Goal: Information Seeking & Learning: Check status

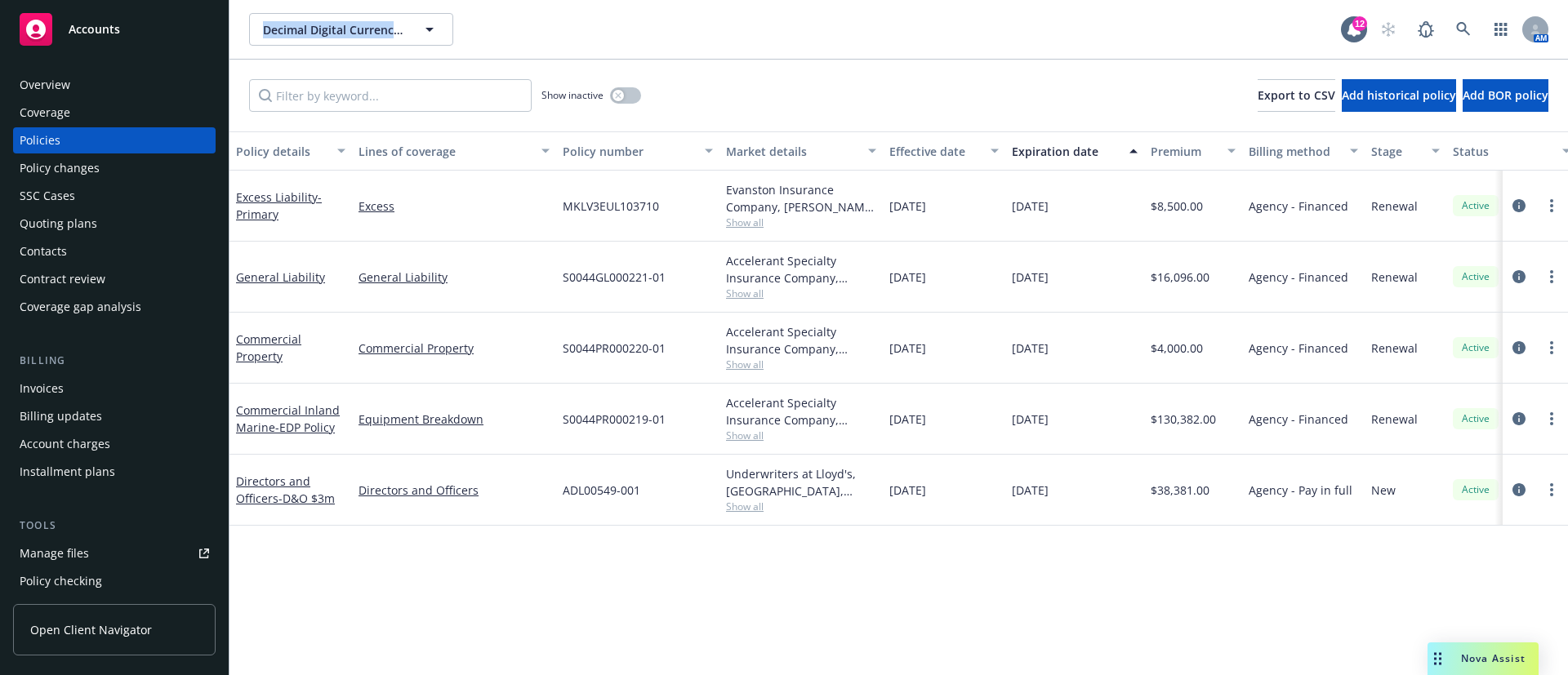
drag, startPoint x: 244, startPoint y: 34, endPoint x: 418, endPoint y: 22, distance: 174.4
click at [418, 22] on div "Decimal Digital Currency, LLC Decimal Digital Currency, LLC 12 AM" at bounding box center [898, 29] width 1339 height 59
copy span "Decimal Digital Currency, LL"
click at [111, 249] on div "Contacts" at bounding box center [114, 252] width 189 height 26
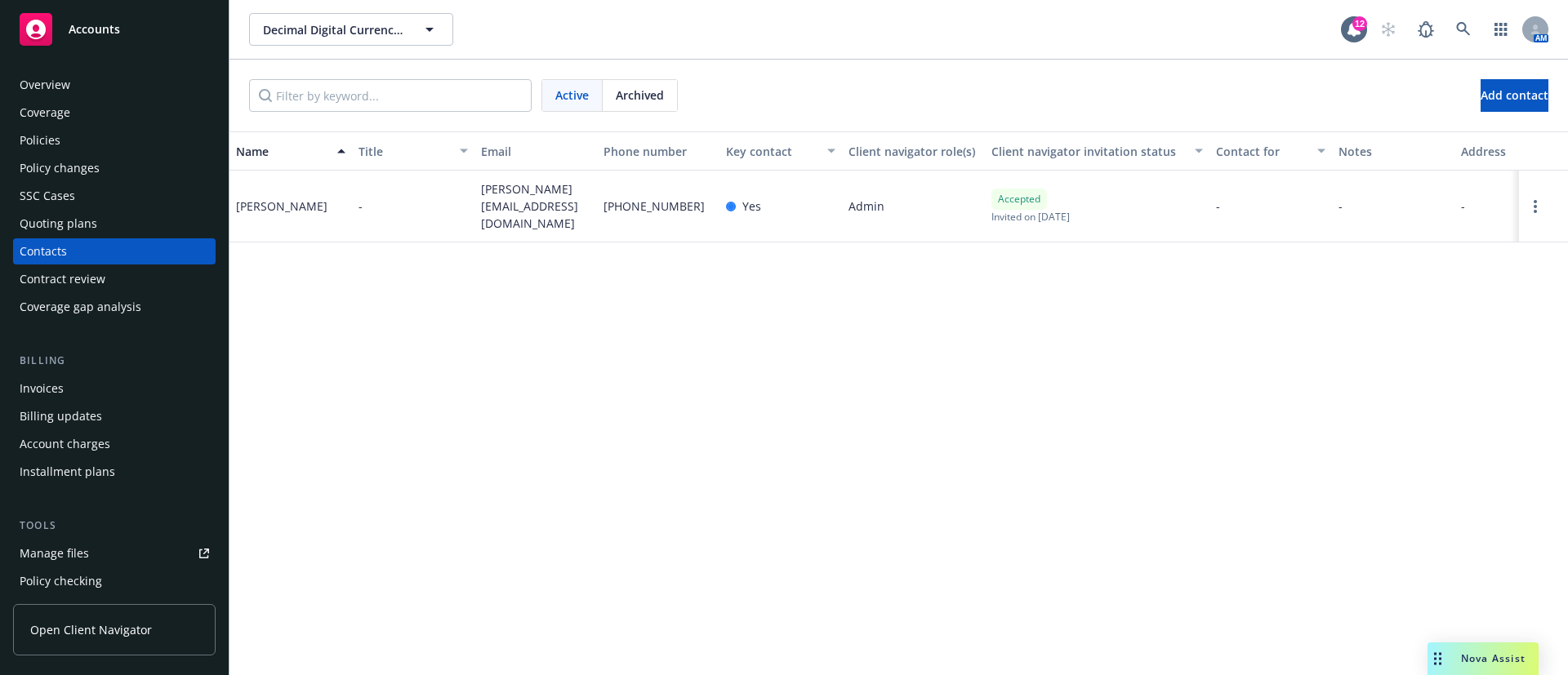
click at [510, 201] on span "[PERSON_NAME][EMAIL_ADDRESS][DOMAIN_NAME]" at bounding box center [536, 206] width 110 height 51
click at [510, 201] on span "[PERSON_NAME][EMAIL_ADDRESS][DOMAIN_NAME]" at bounding box center [536, 206] width 110 height 51
copy span "[PERSON_NAME][EMAIL_ADDRESS][DOMAIN_NAME]"
click at [1462, 16] on link at bounding box center [1463, 29] width 33 height 33
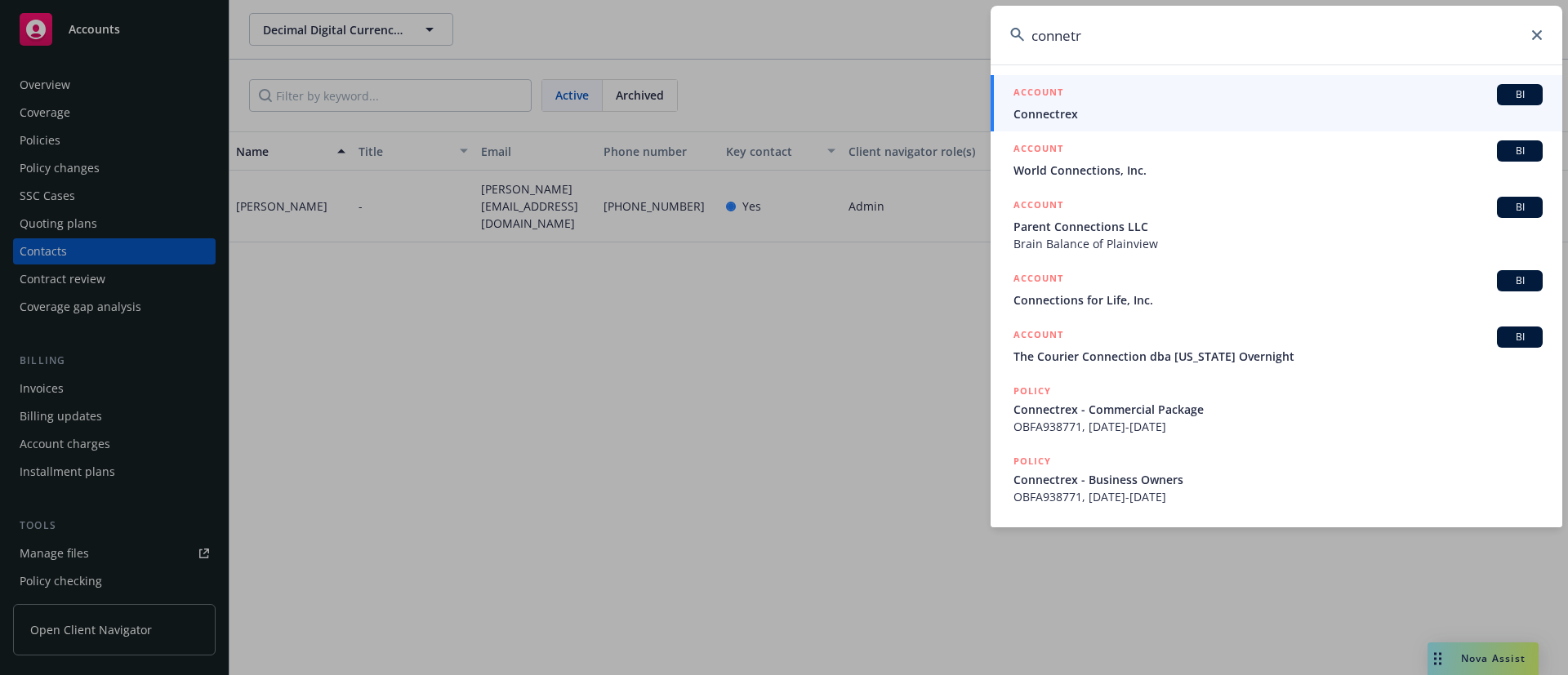
type input "connetr"
click at [1302, 109] on span "Connectrex" at bounding box center [1278, 113] width 529 height 17
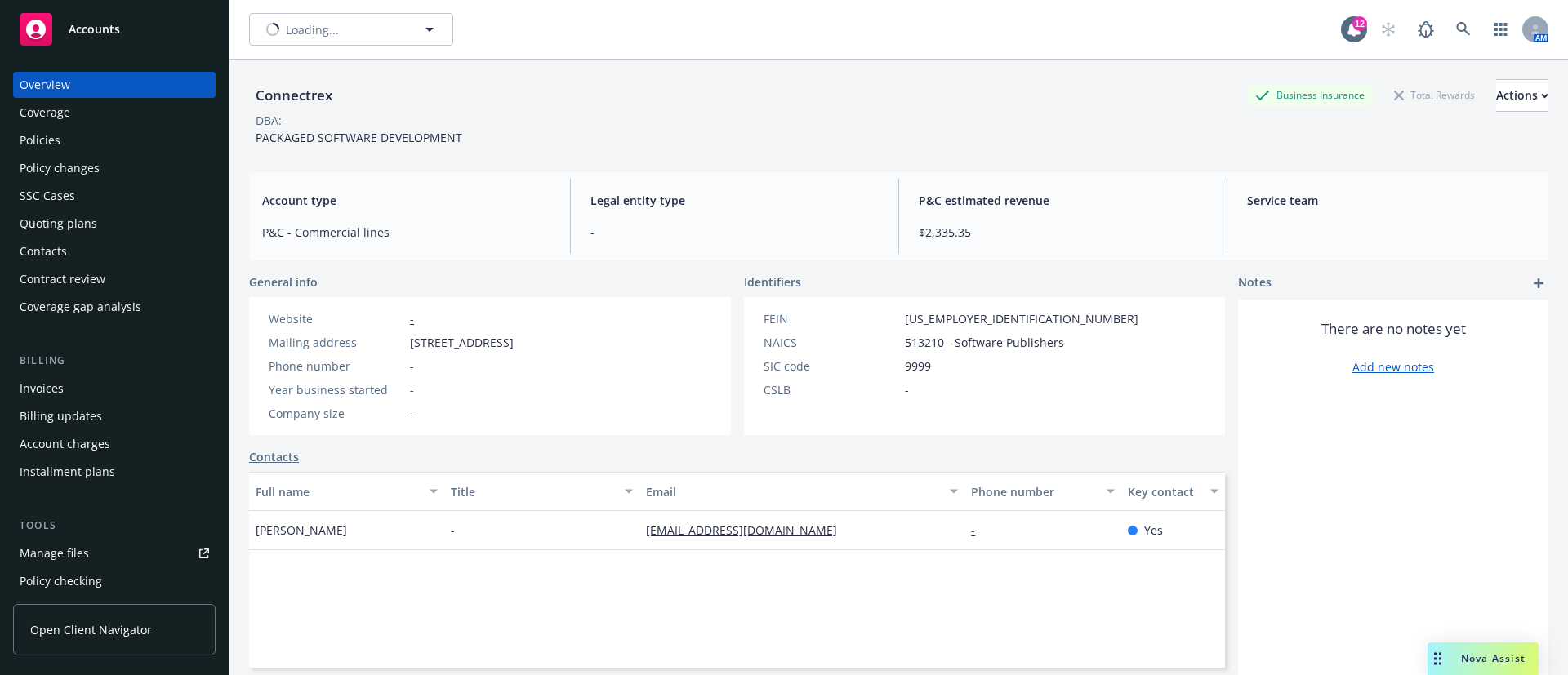
click at [77, 153] on div "Policies" at bounding box center [114, 140] width 189 height 26
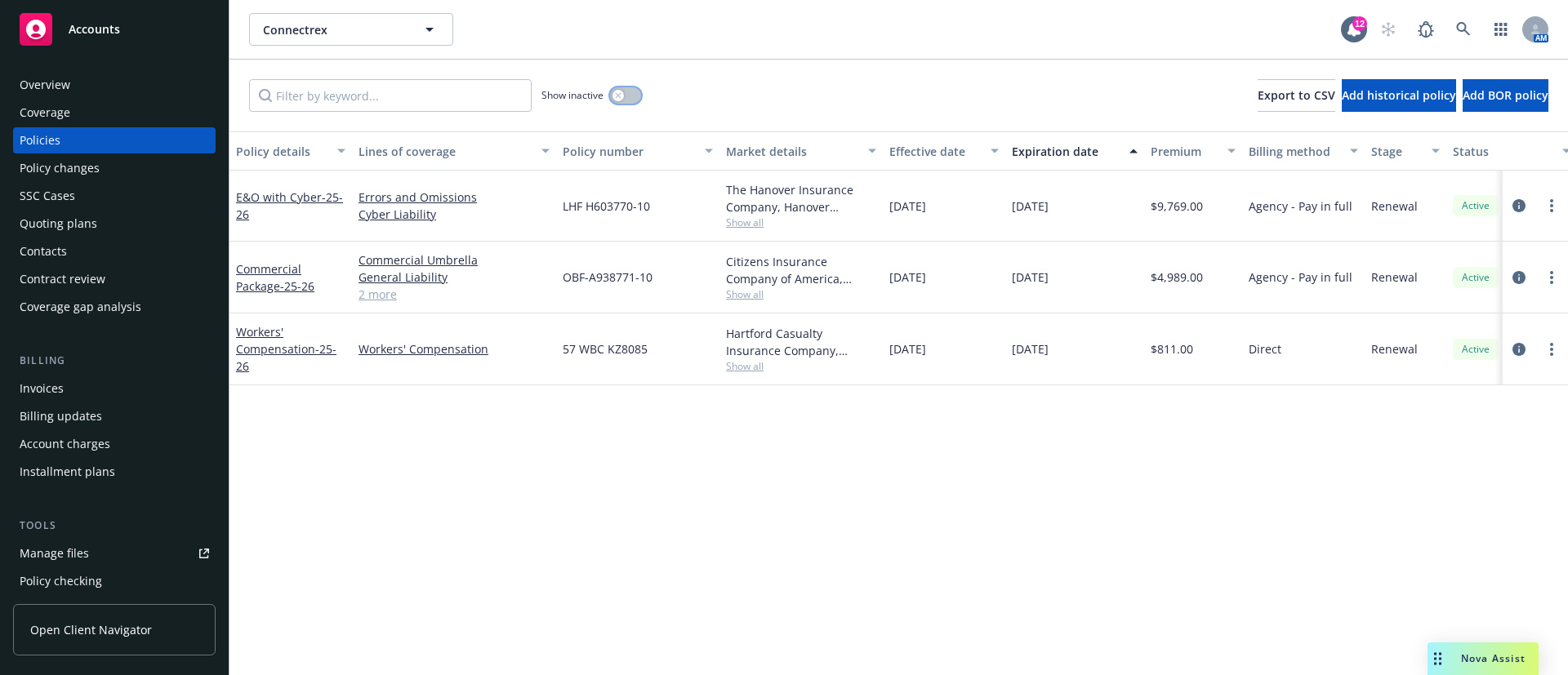
click at [626, 96] on button "button" at bounding box center [625, 95] width 31 height 16
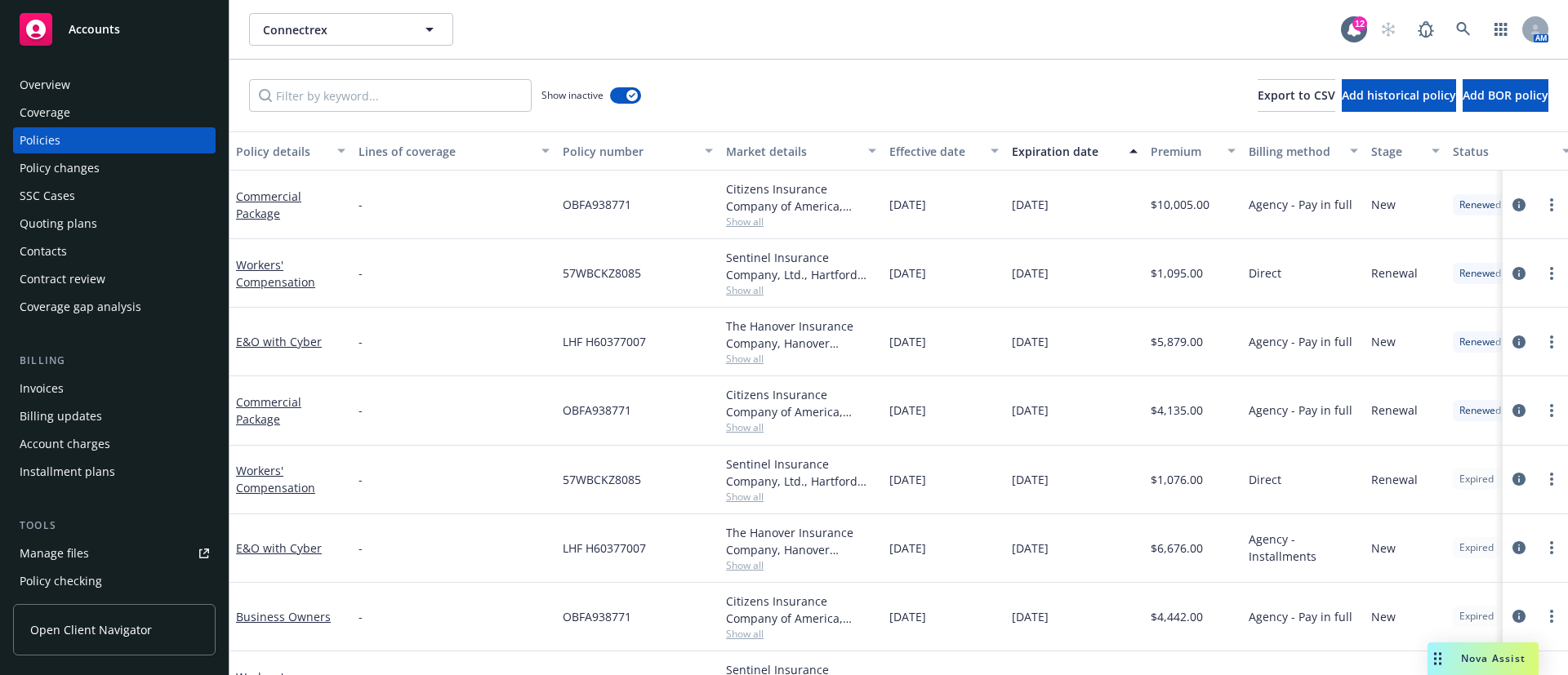
click at [1040, 137] on button "Expiration date" at bounding box center [1074, 151] width 139 height 39
click at [1060, 143] on div "Expiration date" at bounding box center [1065, 152] width 108 height 17
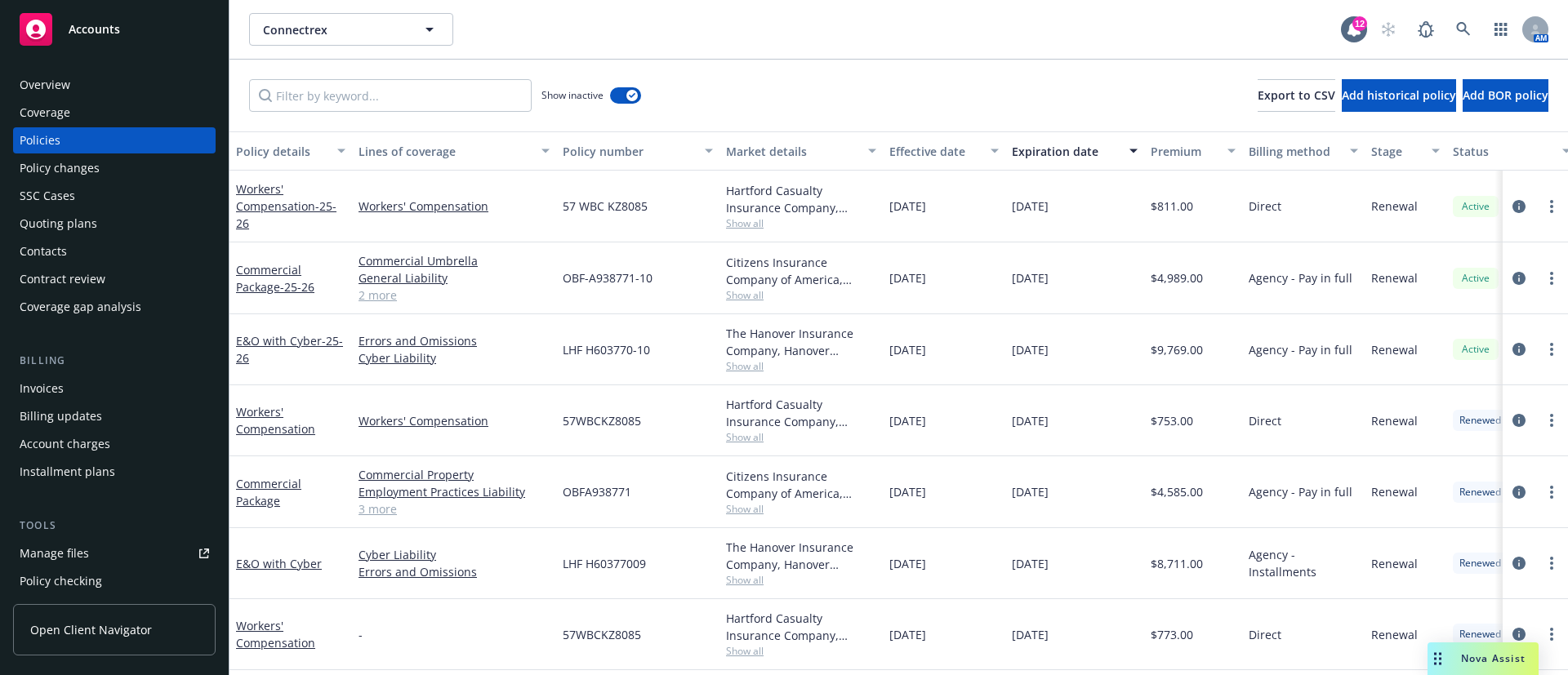
click at [769, 581] on span "Show all" at bounding box center [801, 580] width 150 height 14
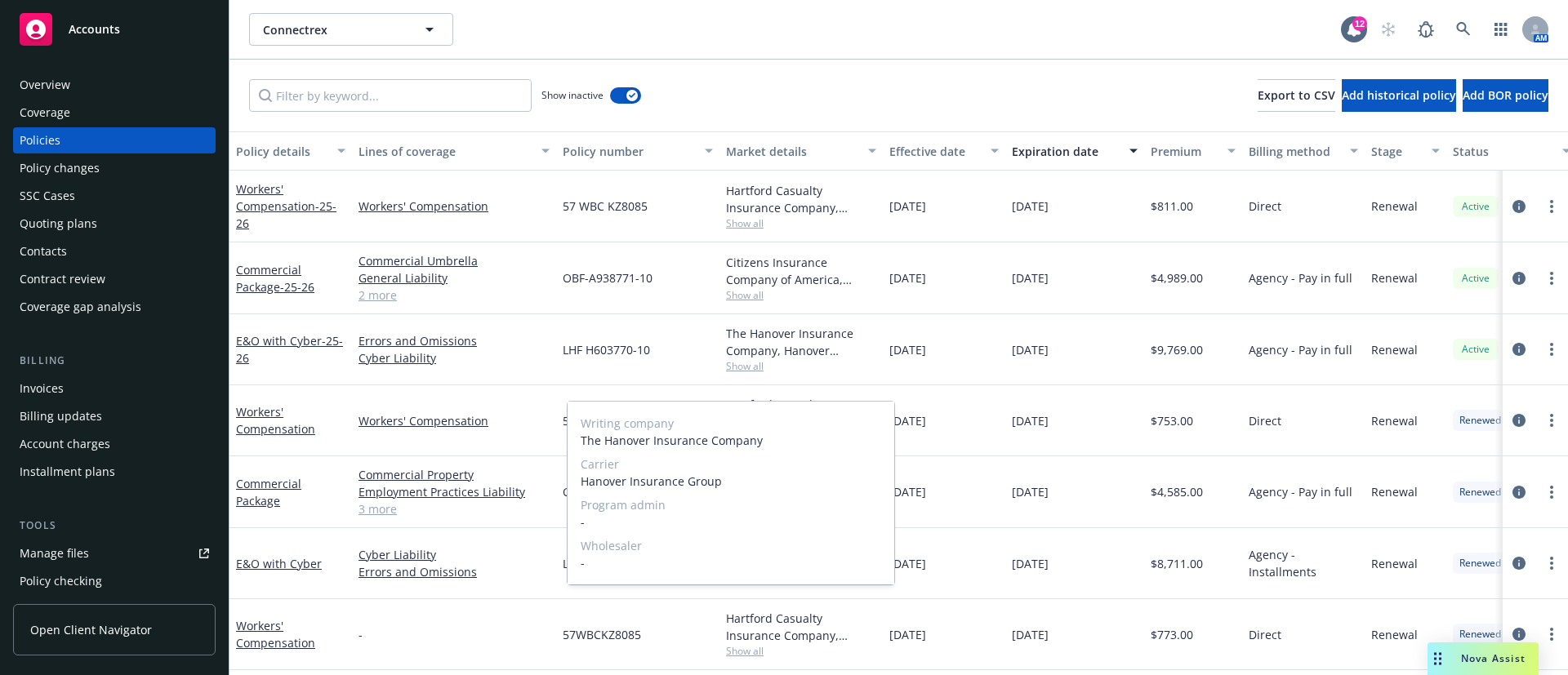
drag, startPoint x: 769, startPoint y: 581, endPoint x: 601, endPoint y: 470, distance: 201.4
click at [601, 470] on span "Carrier" at bounding box center [731, 464] width 301 height 17
click at [600, 481] on span "Hanover Insurance Group" at bounding box center [731, 481] width 301 height 17
copy span "[GEOGRAPHIC_DATA]"
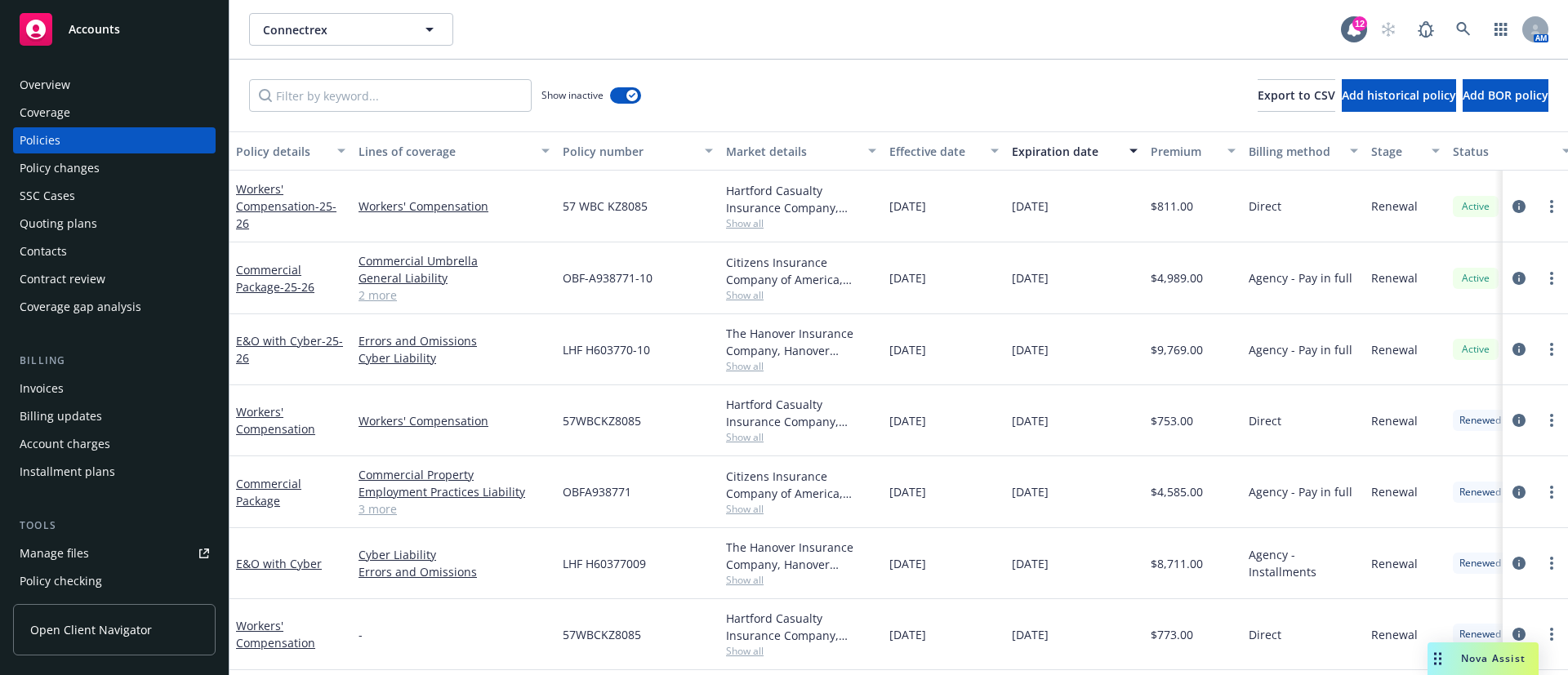
click at [536, 409] on div "Workers' Compensation" at bounding box center [454, 421] width 204 height 71
click at [658, 441] on div "57WBCKZ8085" at bounding box center [638, 421] width 163 height 71
click at [740, 593] on div "The Hanover Insurance Company, Hanover Insurance Group Show all" at bounding box center [801, 564] width 163 height 71
click at [744, 583] on span "Show all" at bounding box center [801, 580] width 150 height 14
click at [673, 590] on div "LHF H60377009" at bounding box center [638, 564] width 163 height 71
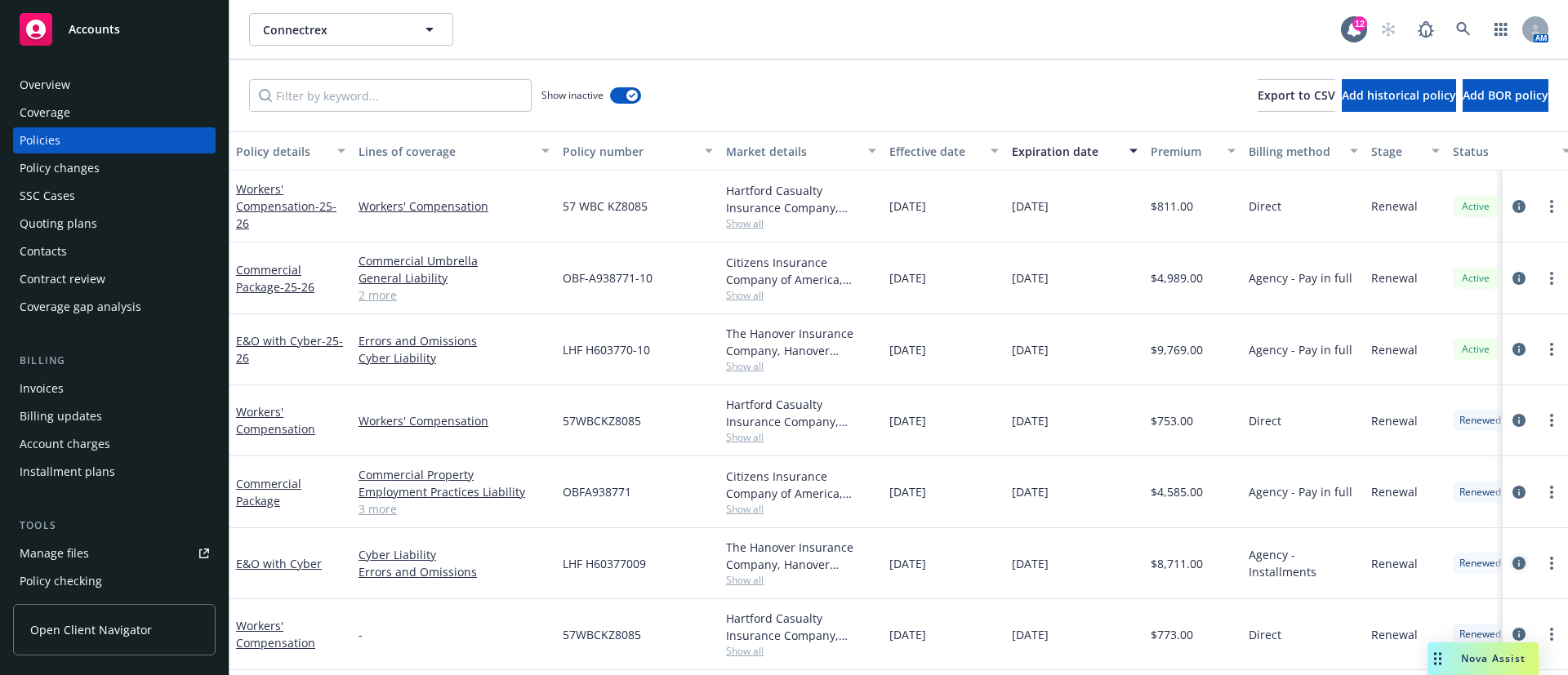
click at [1509, 565] on link "circleInformation" at bounding box center [1518, 563] width 20 height 20
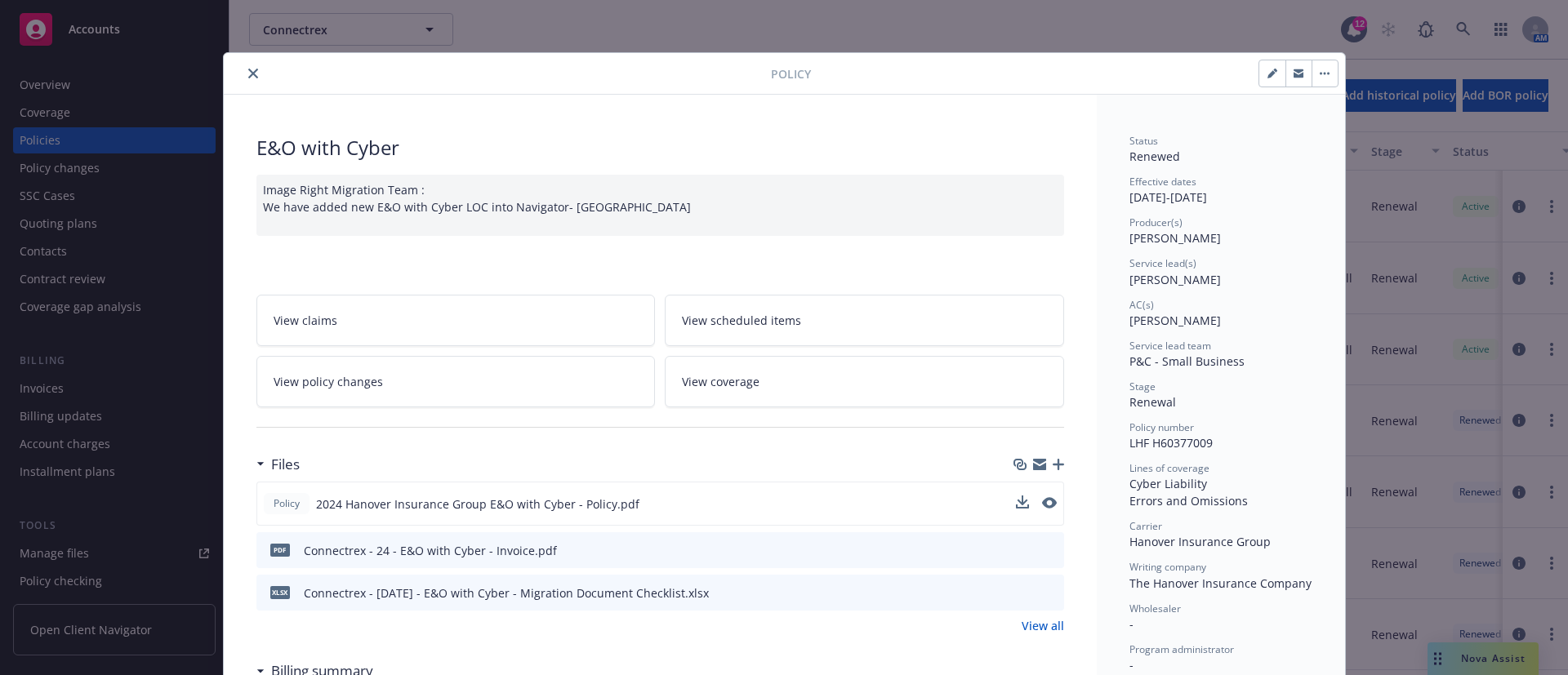
click at [1043, 495] on button at bounding box center [1050, 504] width 15 height 17
click at [1041, 502] on icon "preview file" at bounding box center [1048, 503] width 15 height 11
click at [244, 65] on button "close" at bounding box center [253, 73] width 20 height 20
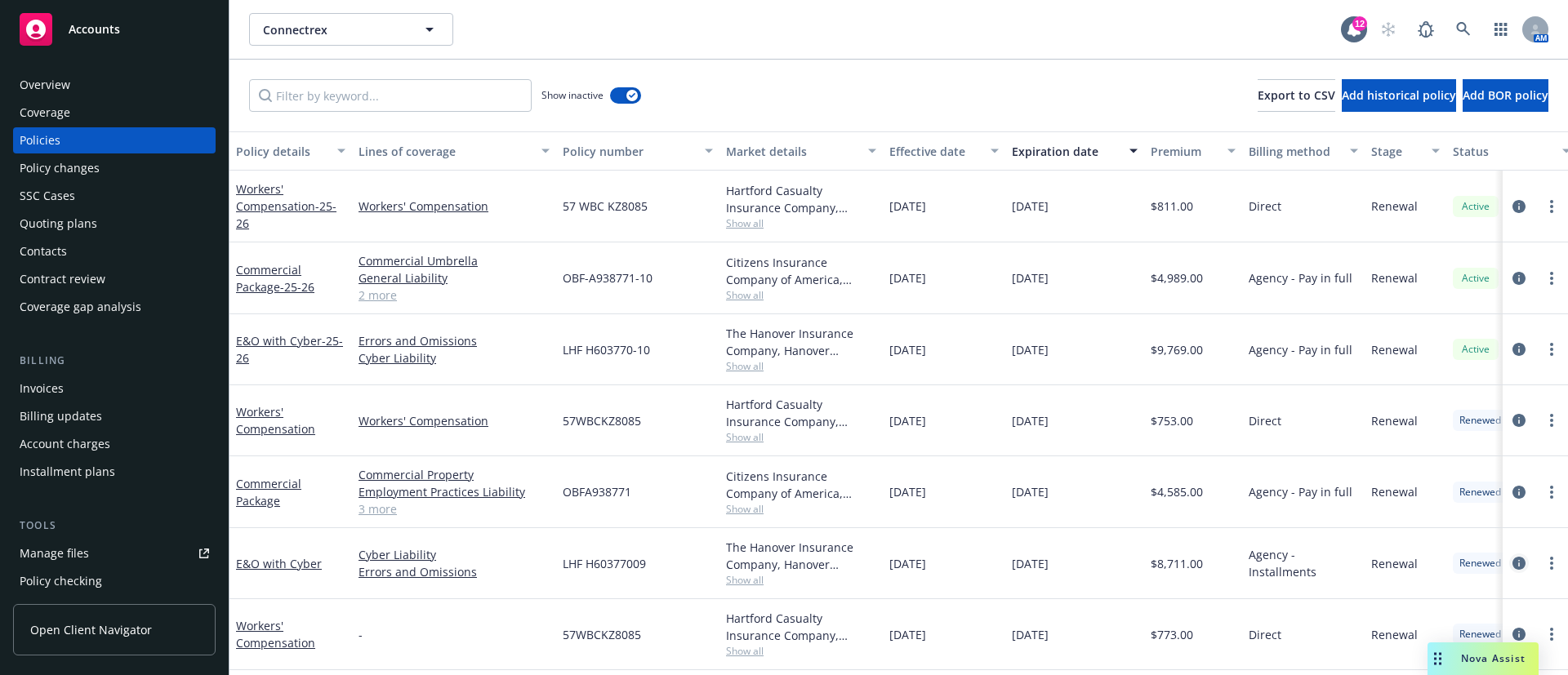
click at [1513, 568] on icon "circleInformation" at bounding box center [1519, 564] width 13 height 13
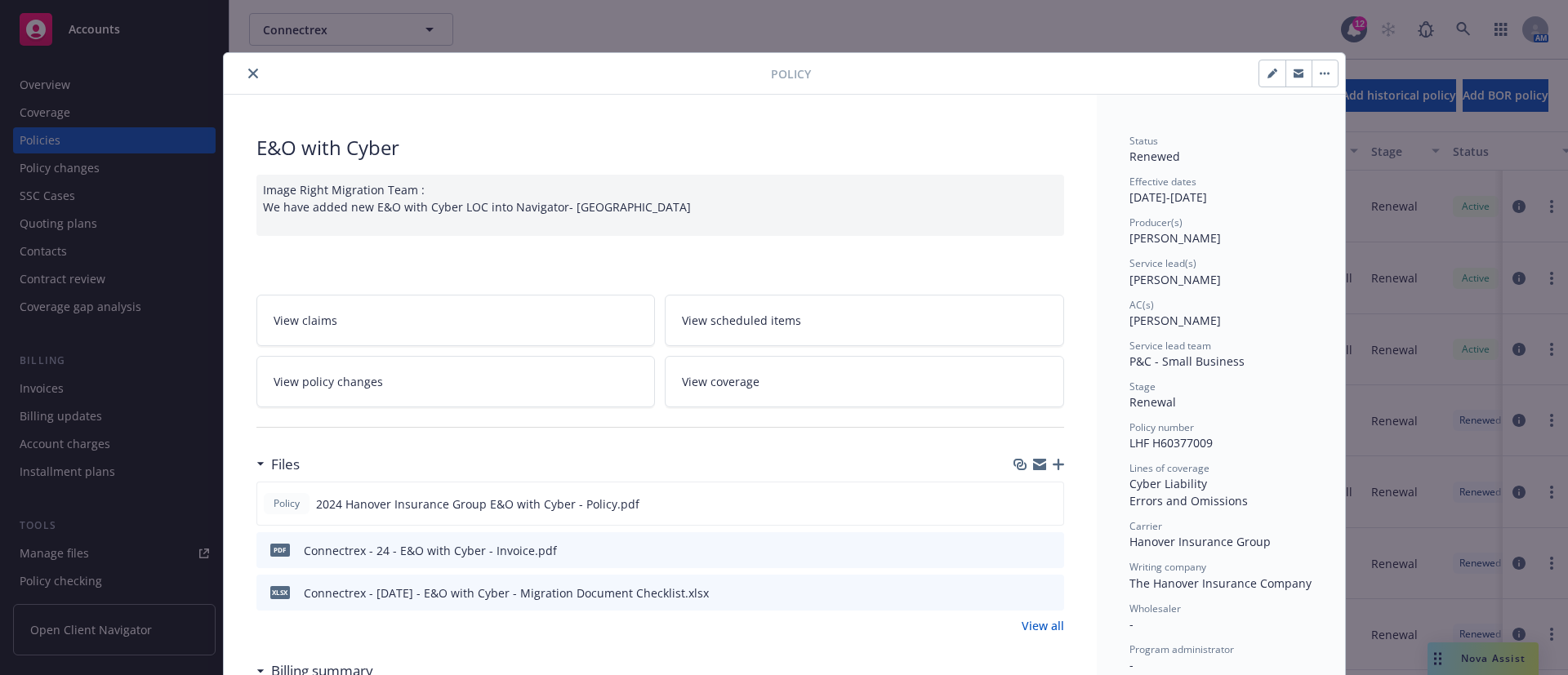
scroll to position [49, 0]
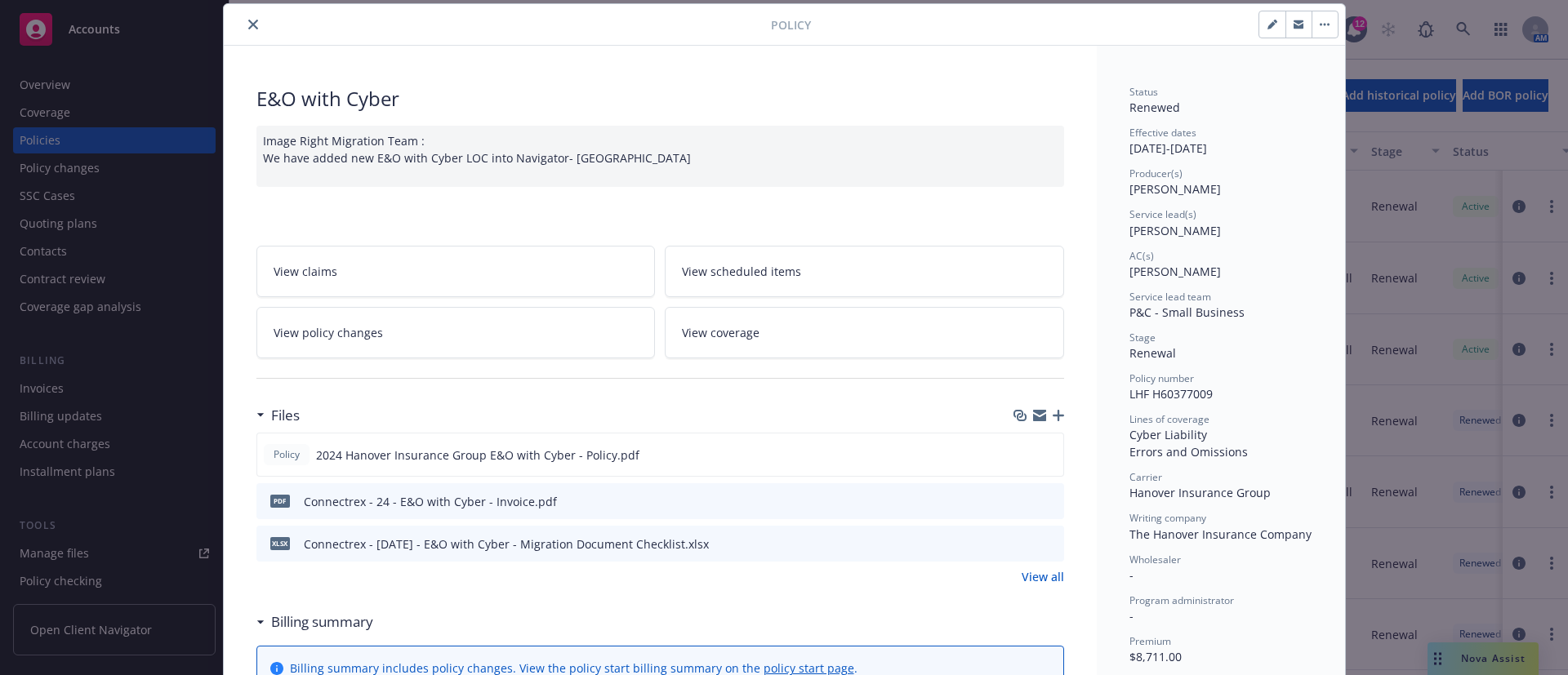
click at [1268, 28] on button "button" at bounding box center [1273, 24] width 26 height 26
select select "RENEWAL"
select select "12"
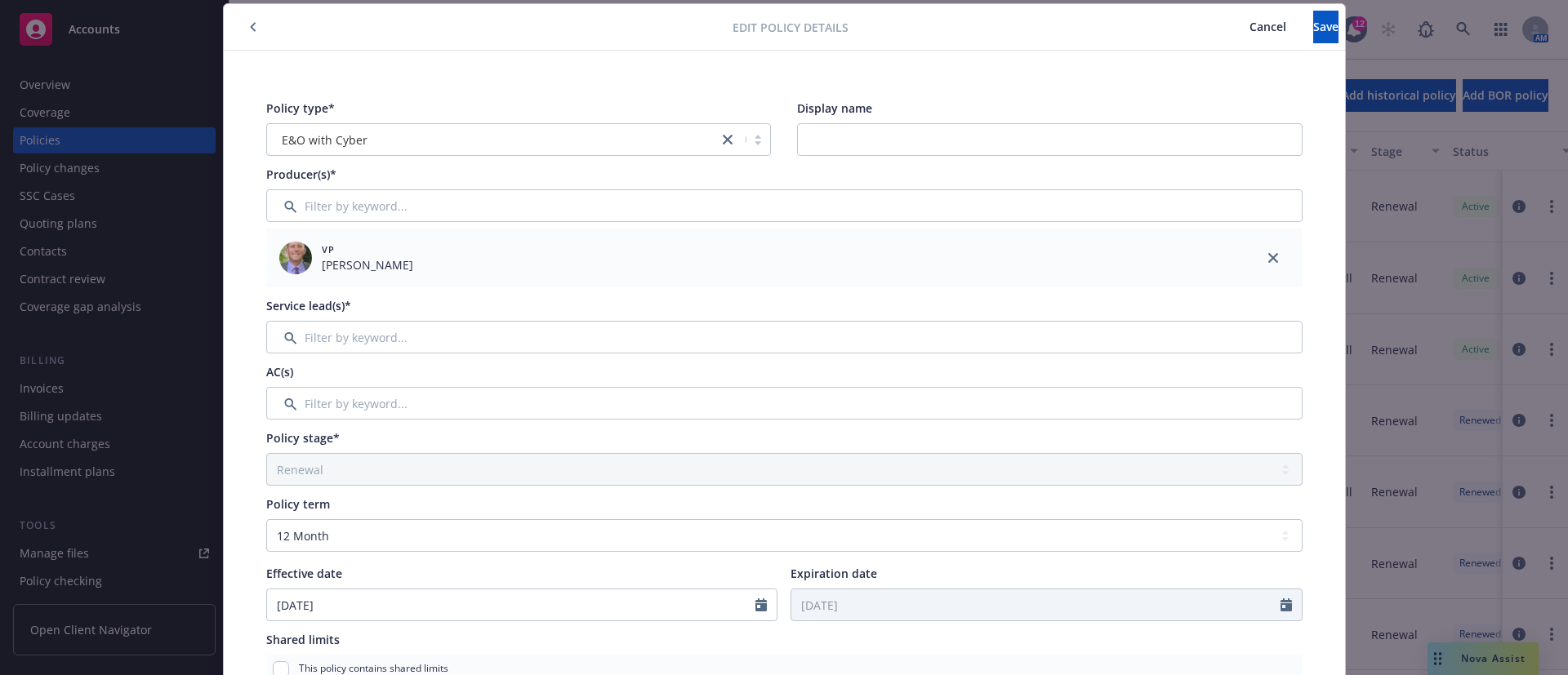
scroll to position [417, 0]
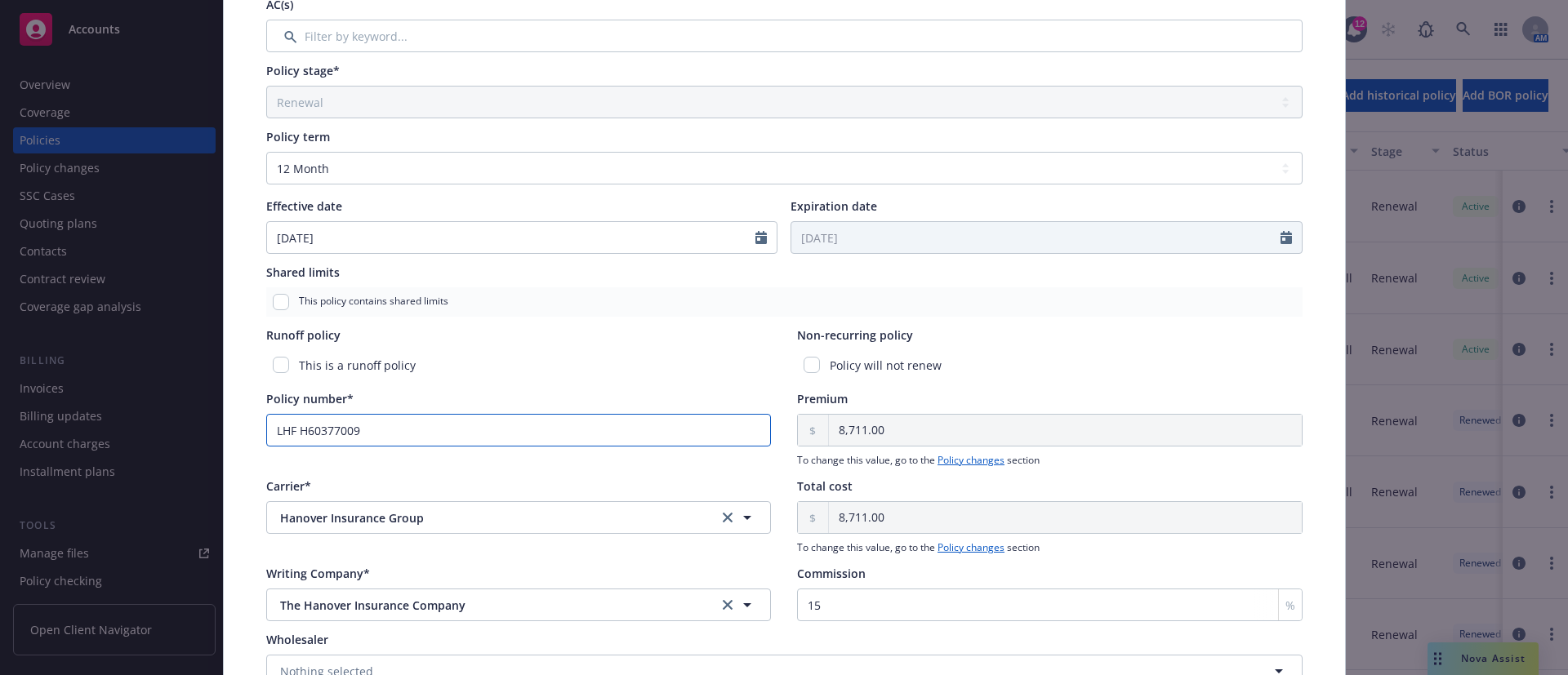
click at [339, 431] on input "LHF H60377009" at bounding box center [519, 430] width 506 height 33
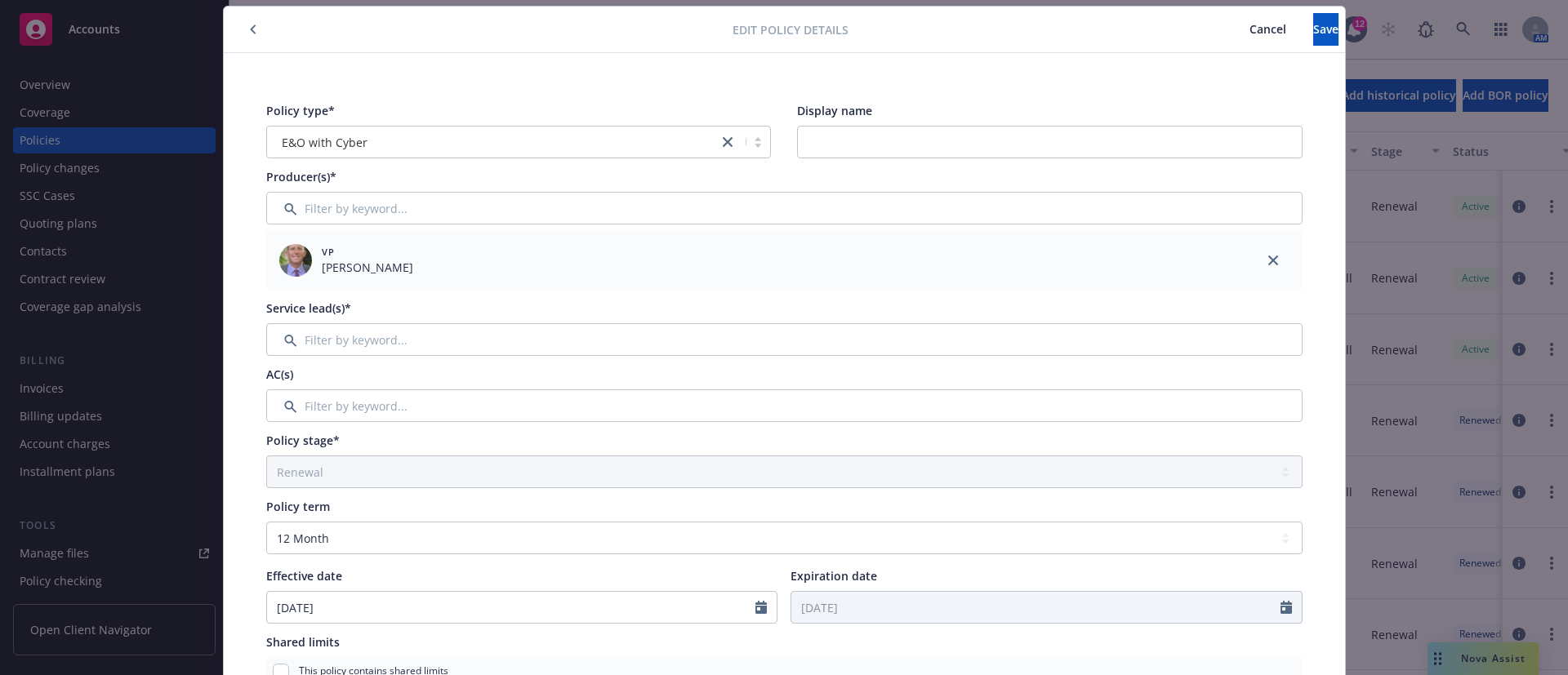
scroll to position [0, 0]
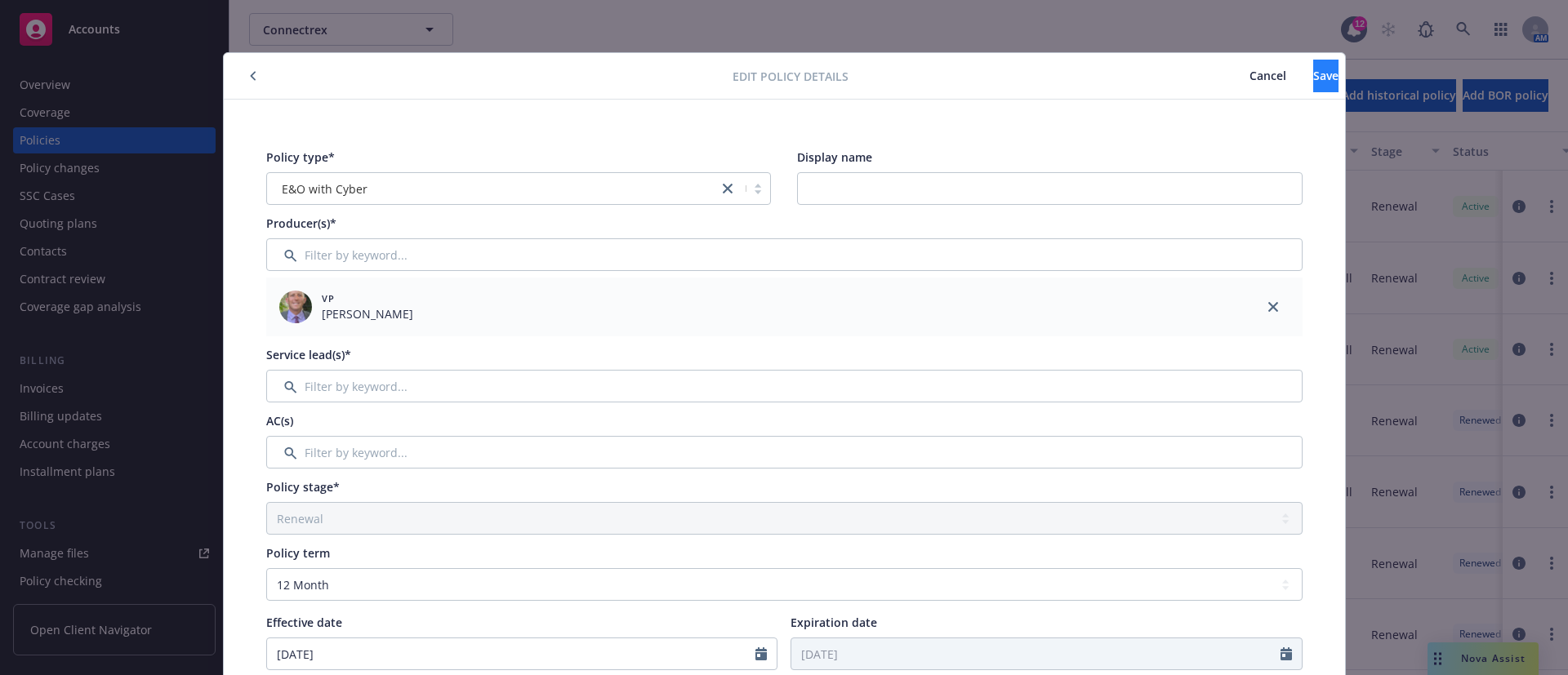
type input "LHF H603770 09"
click at [1313, 67] on span "Save" at bounding box center [1325, 75] width 25 height 16
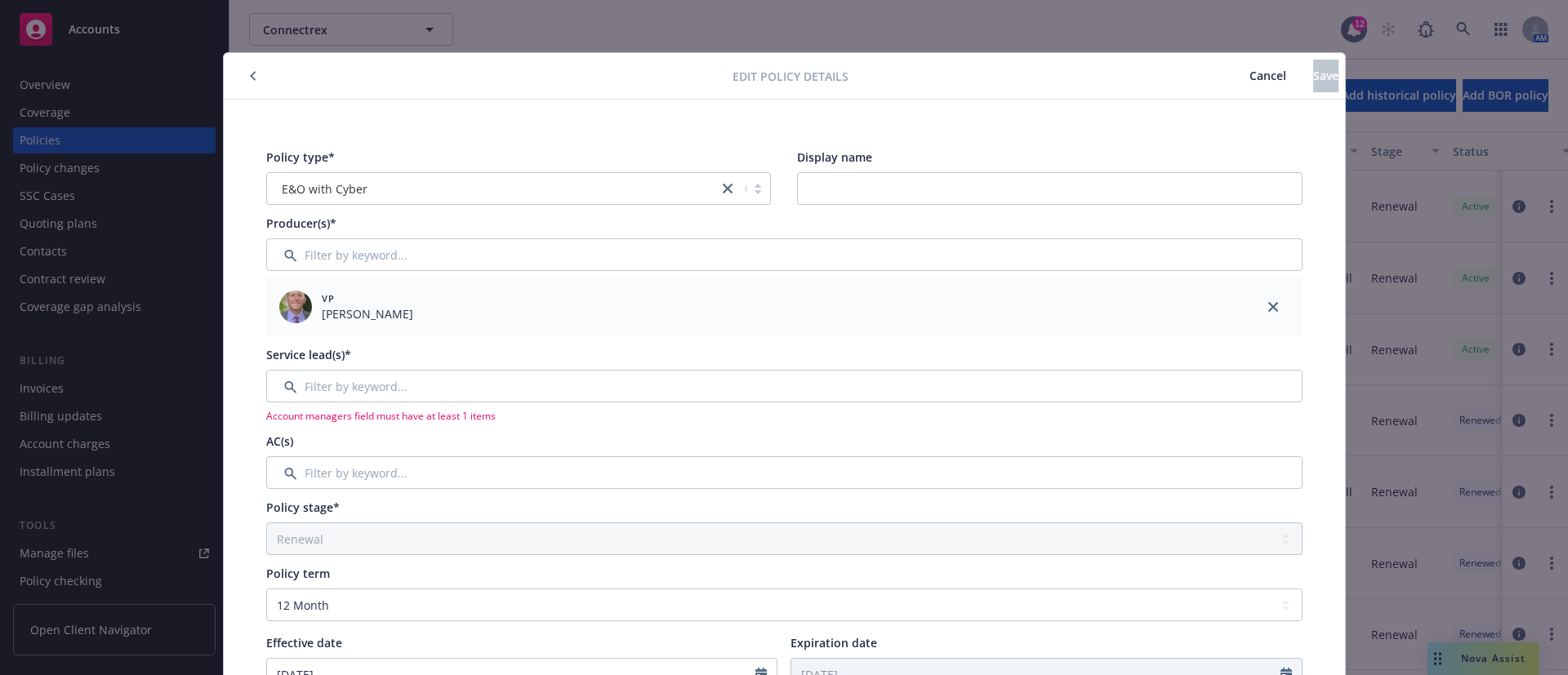
click at [1250, 73] on span "Cancel" at bounding box center [1267, 75] width 37 height 16
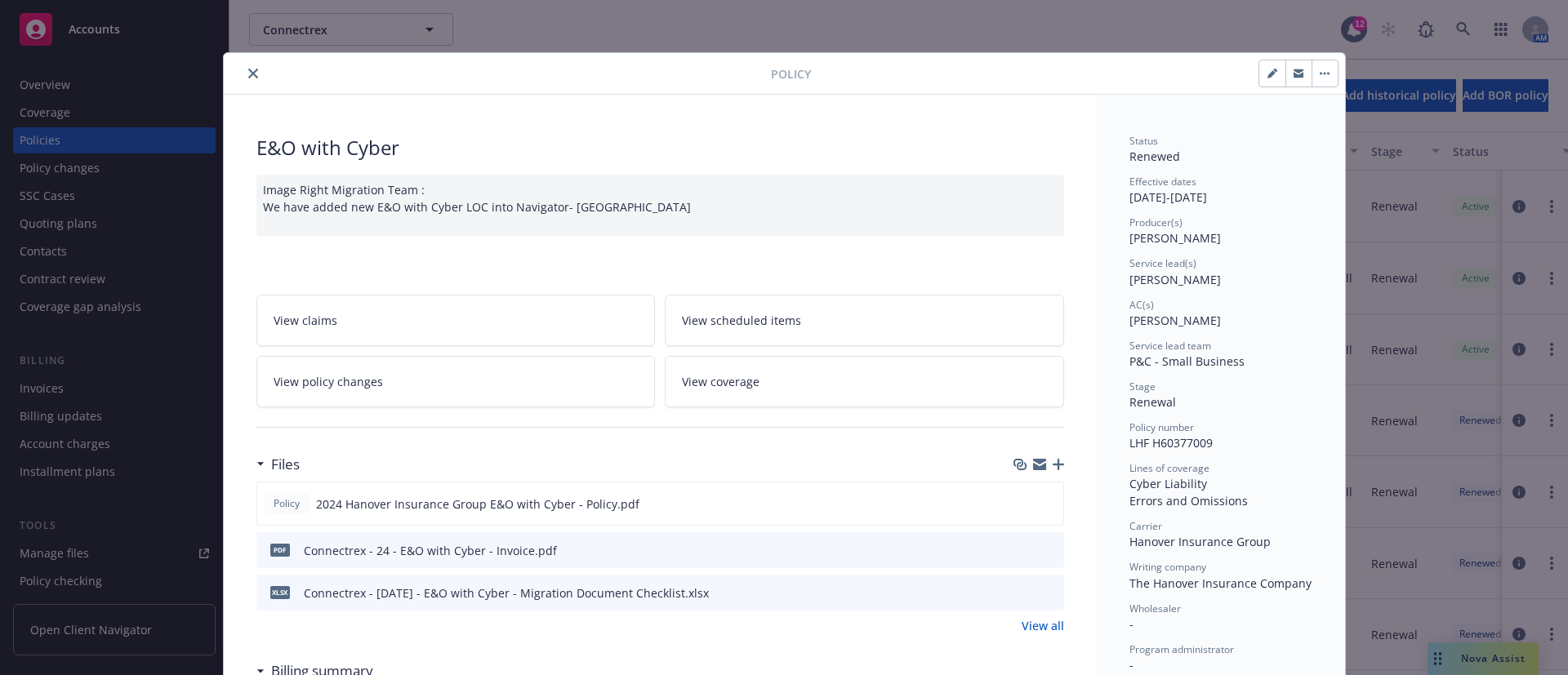
click at [248, 73] on icon "close" at bounding box center [253, 73] width 9 height 9
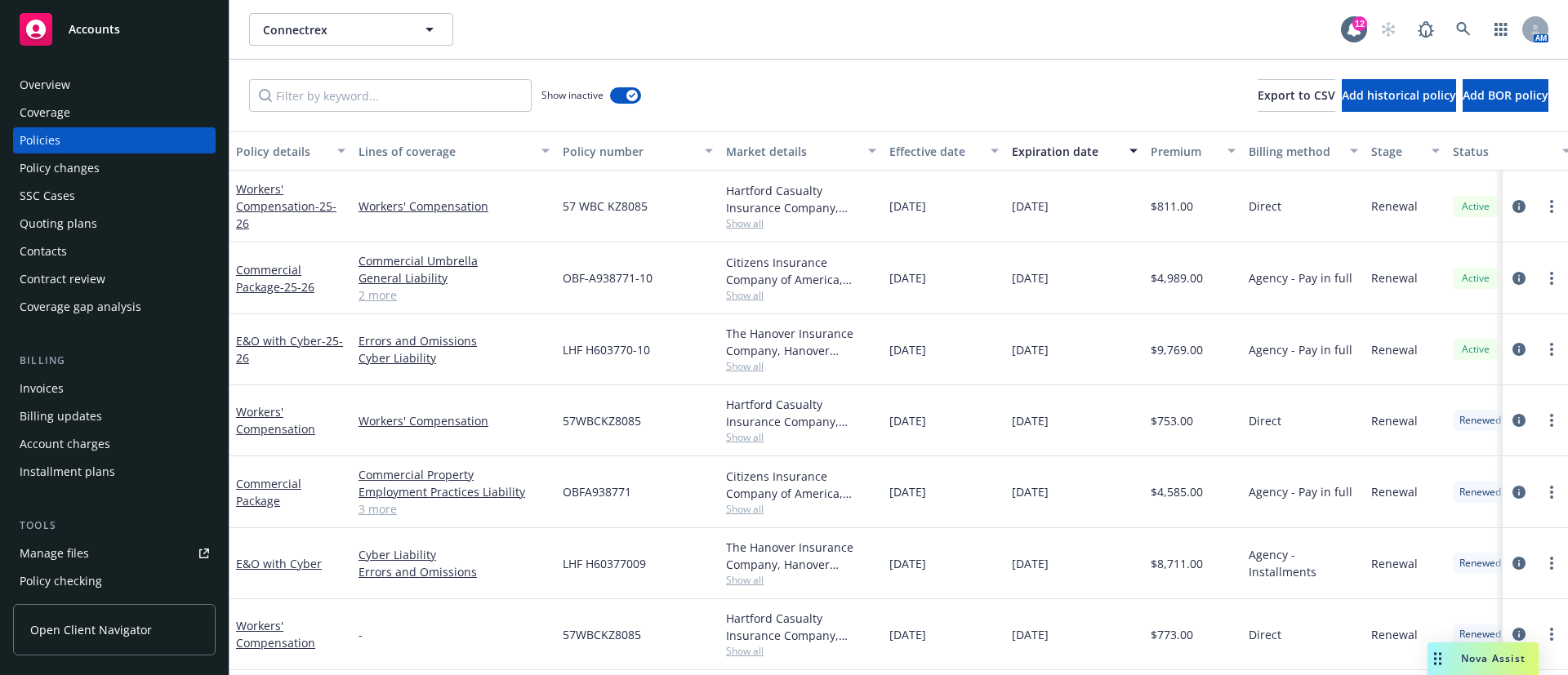
click at [130, 96] on div "Overview" at bounding box center [114, 85] width 189 height 26
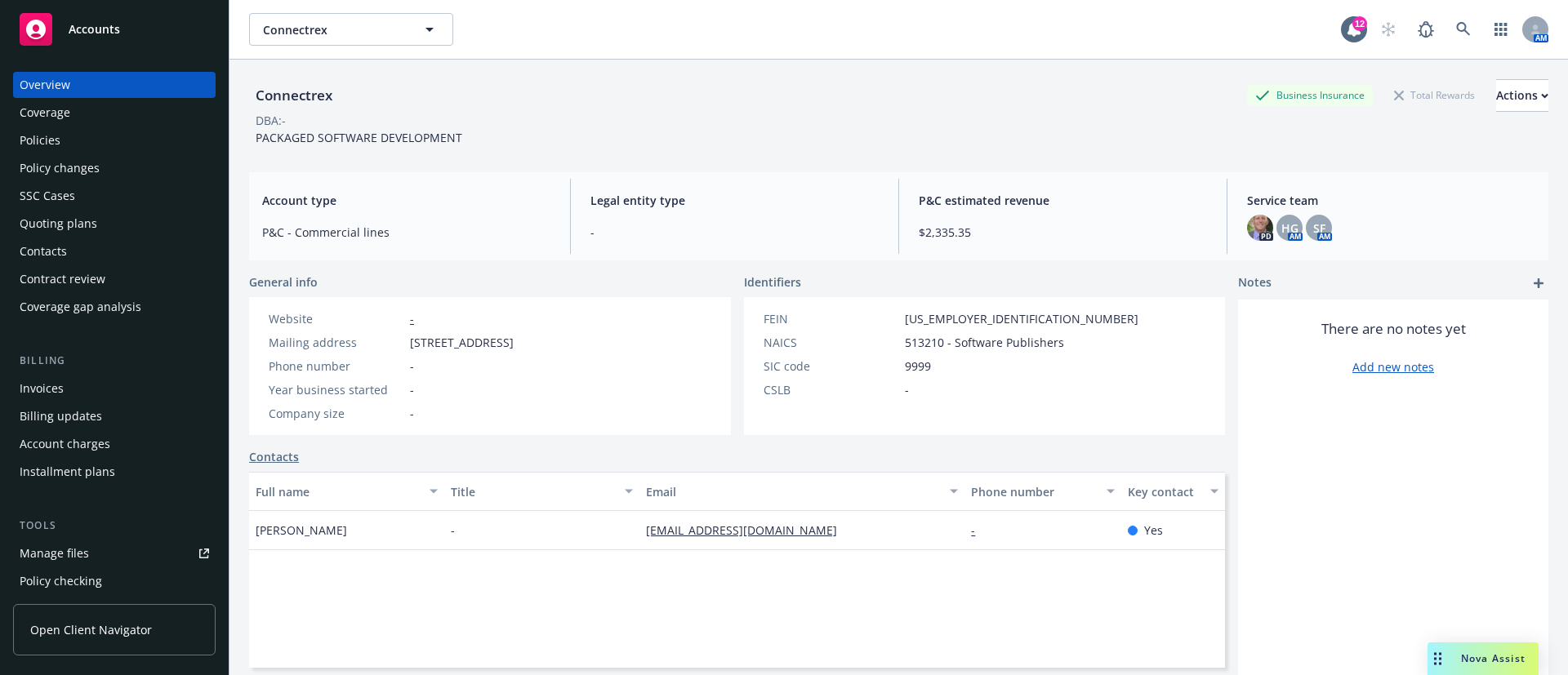
click at [71, 140] on div "Policies" at bounding box center [114, 140] width 189 height 26
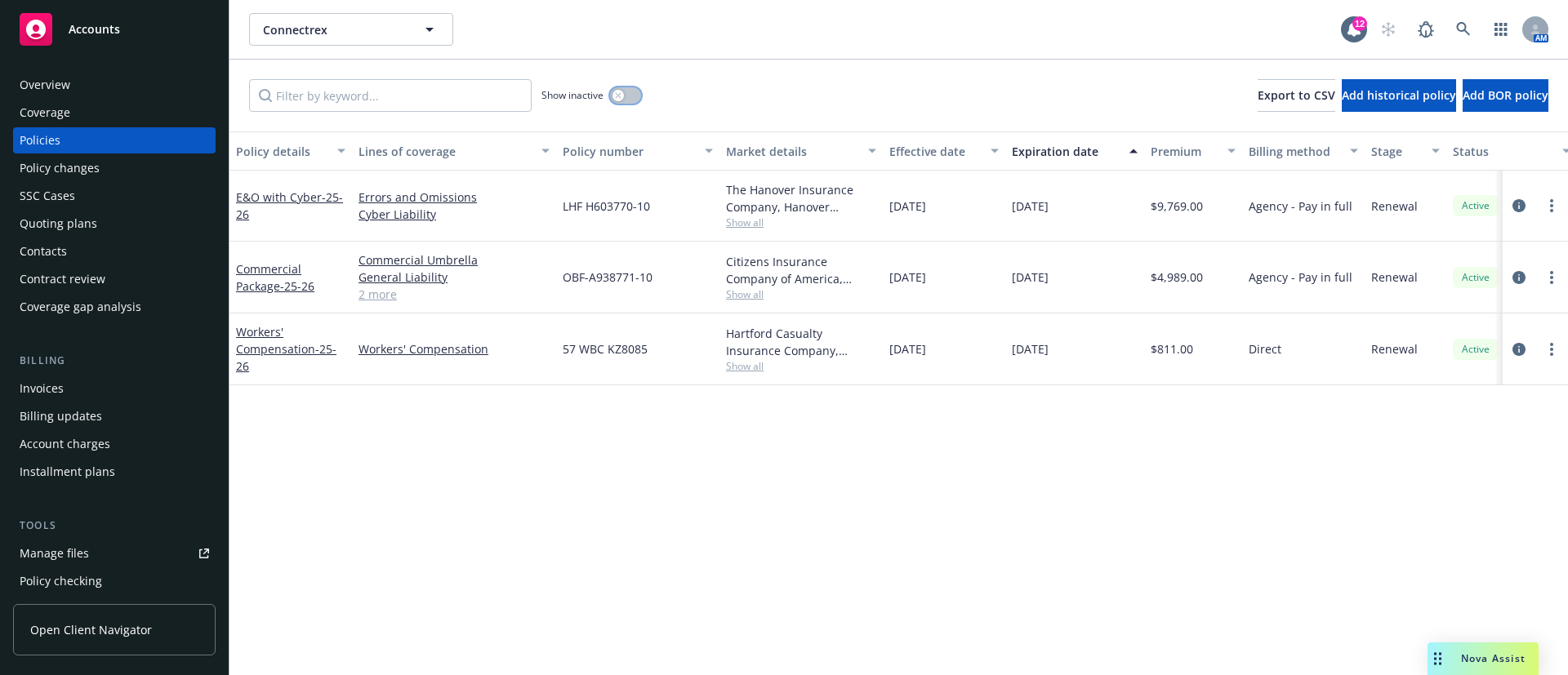
click at [622, 87] on button "button" at bounding box center [625, 95] width 31 height 16
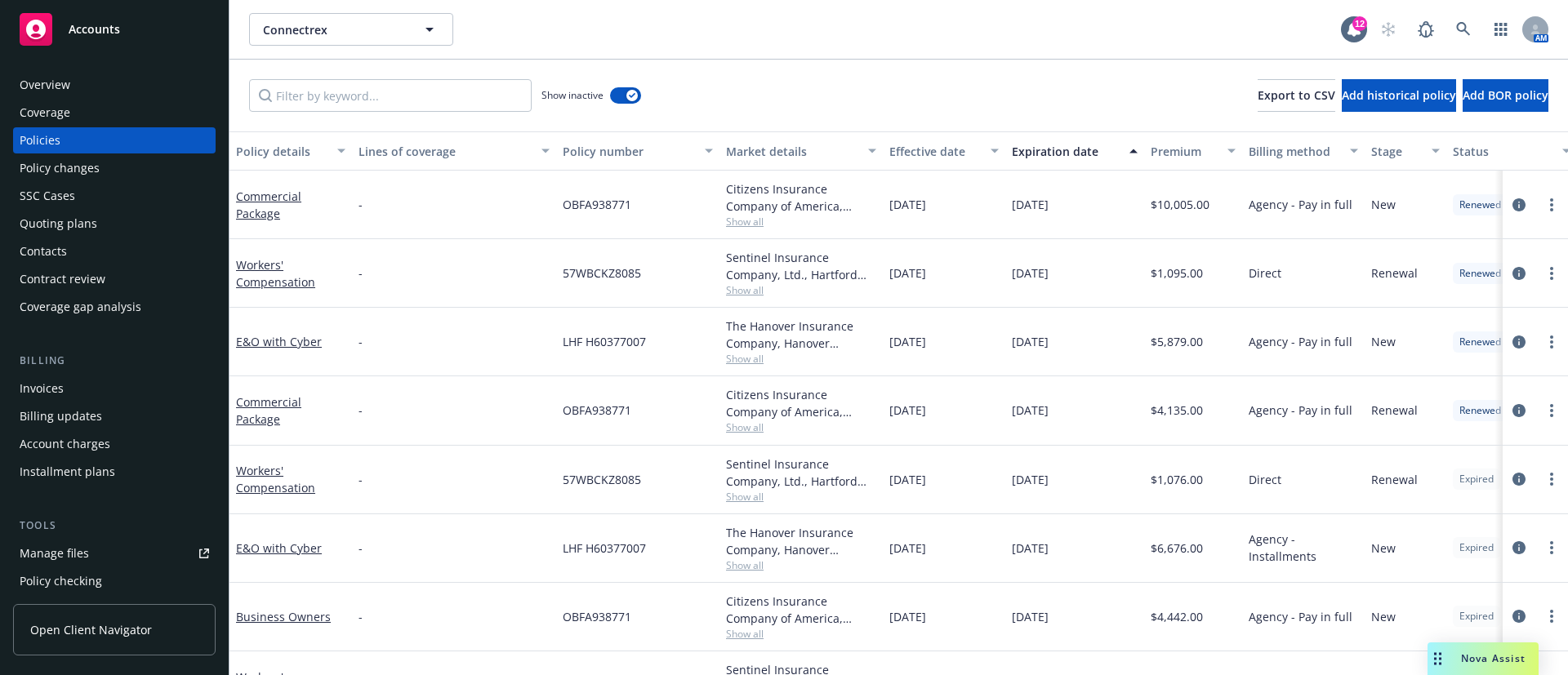
click at [1067, 149] on div "Expiration date" at bounding box center [1065, 152] width 108 height 17
